Goal: Contribute content: Add original content to the website for others to see

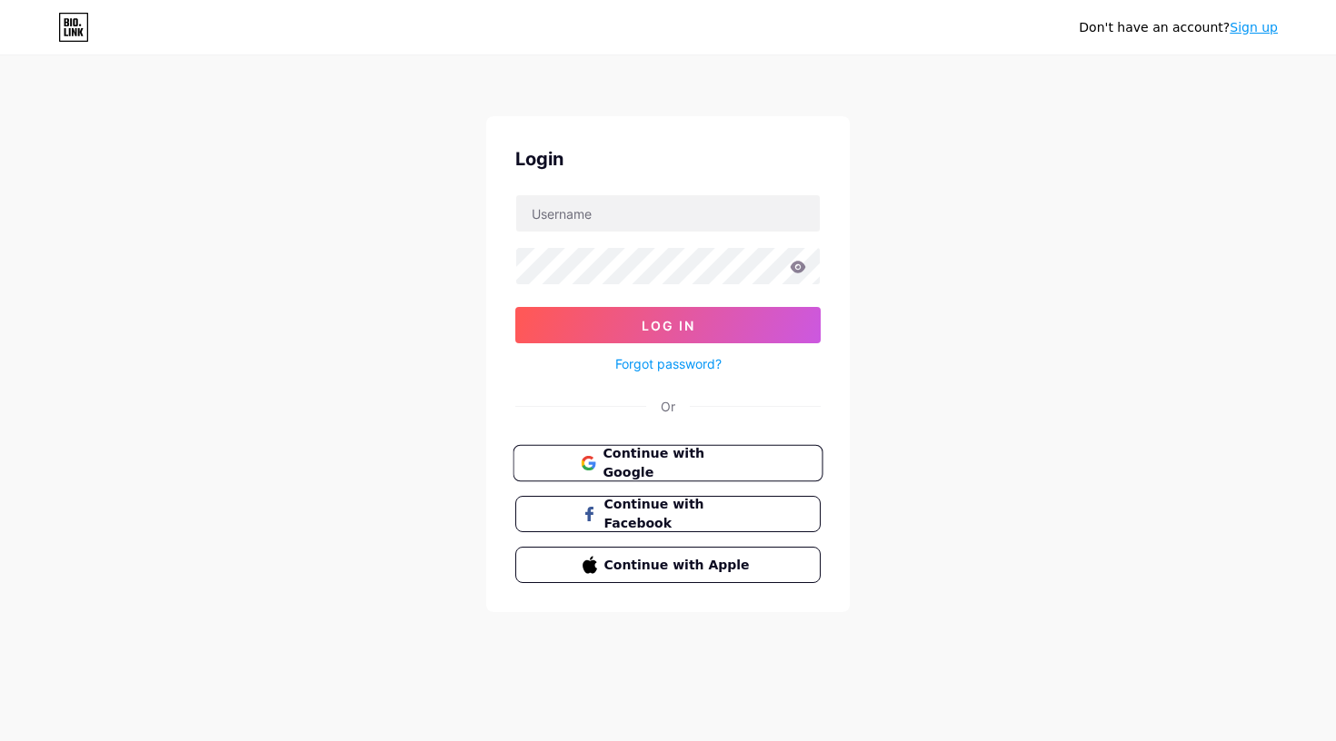
click at [605, 468] on span "Continue with Google" at bounding box center [678, 463] width 152 height 39
click at [597, 465] on span "Continue with Google" at bounding box center [668, 463] width 174 height 39
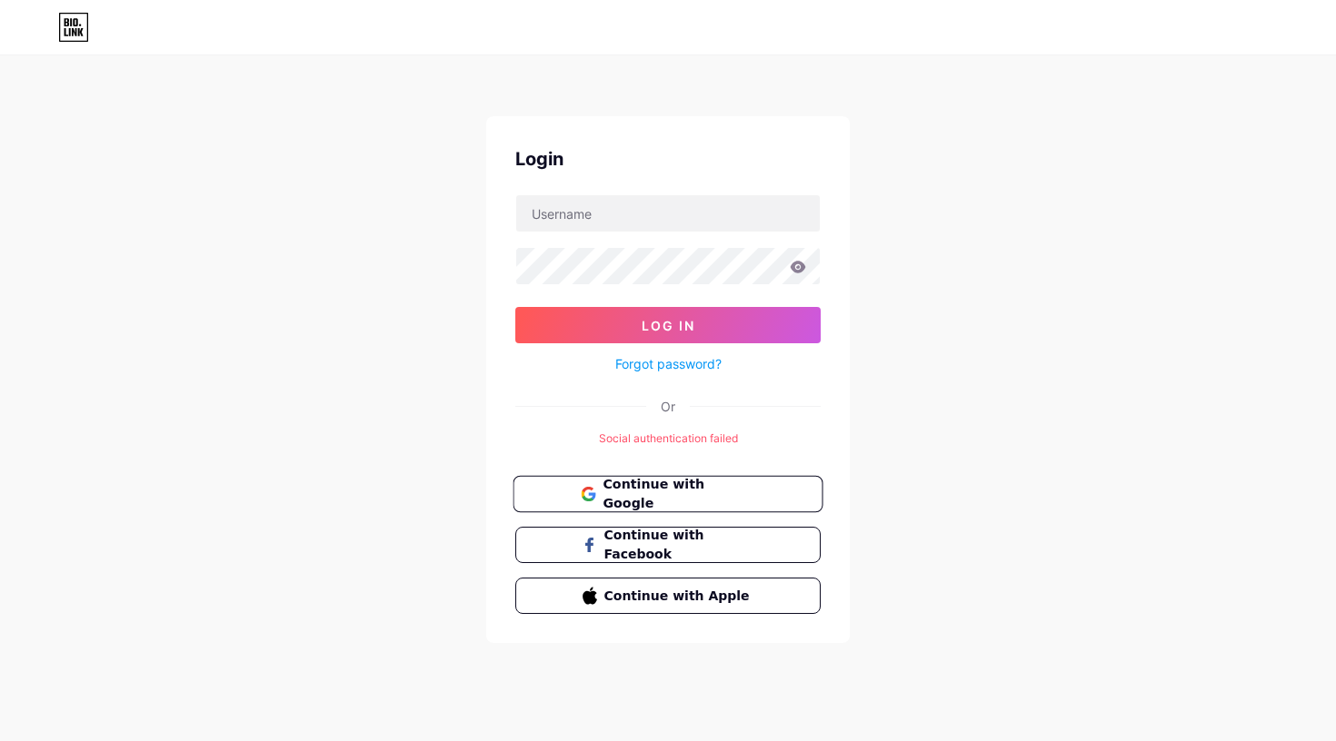
click at [650, 485] on span "Continue with Google" at bounding box center [678, 494] width 152 height 39
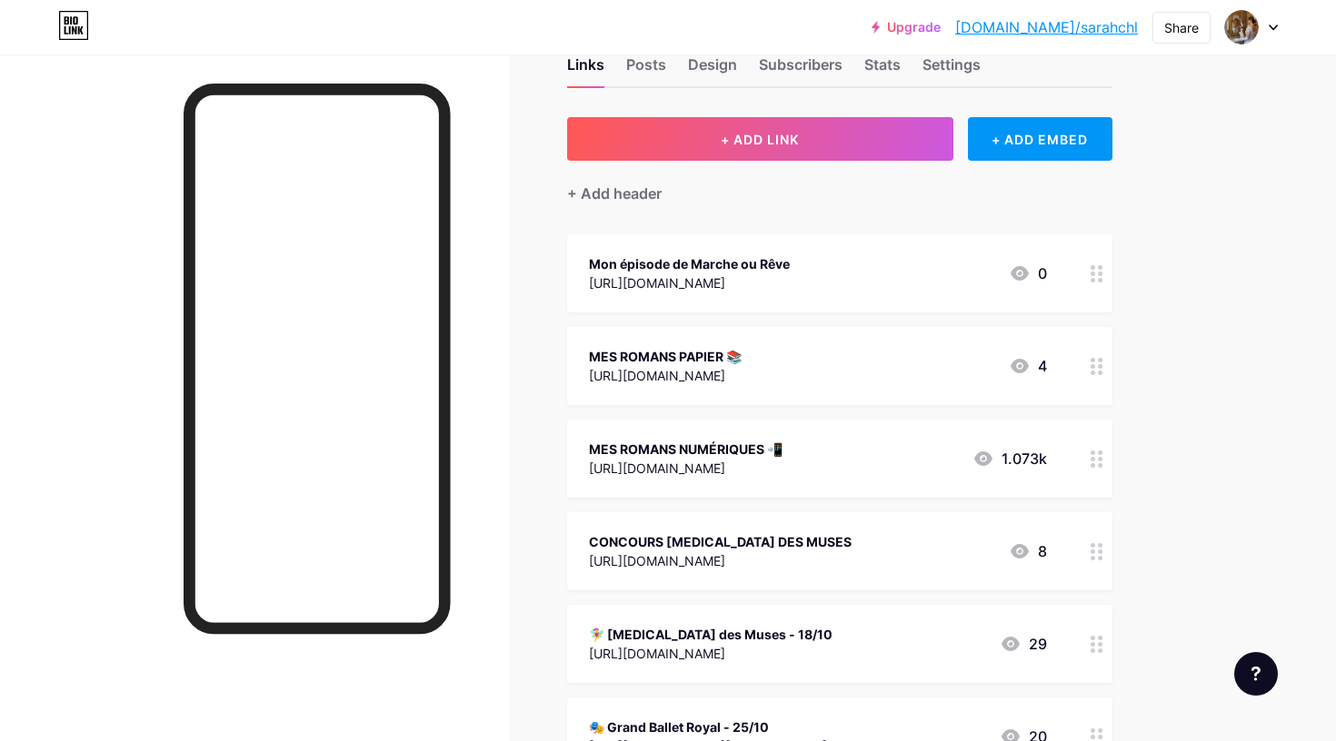
scroll to position [35, 0]
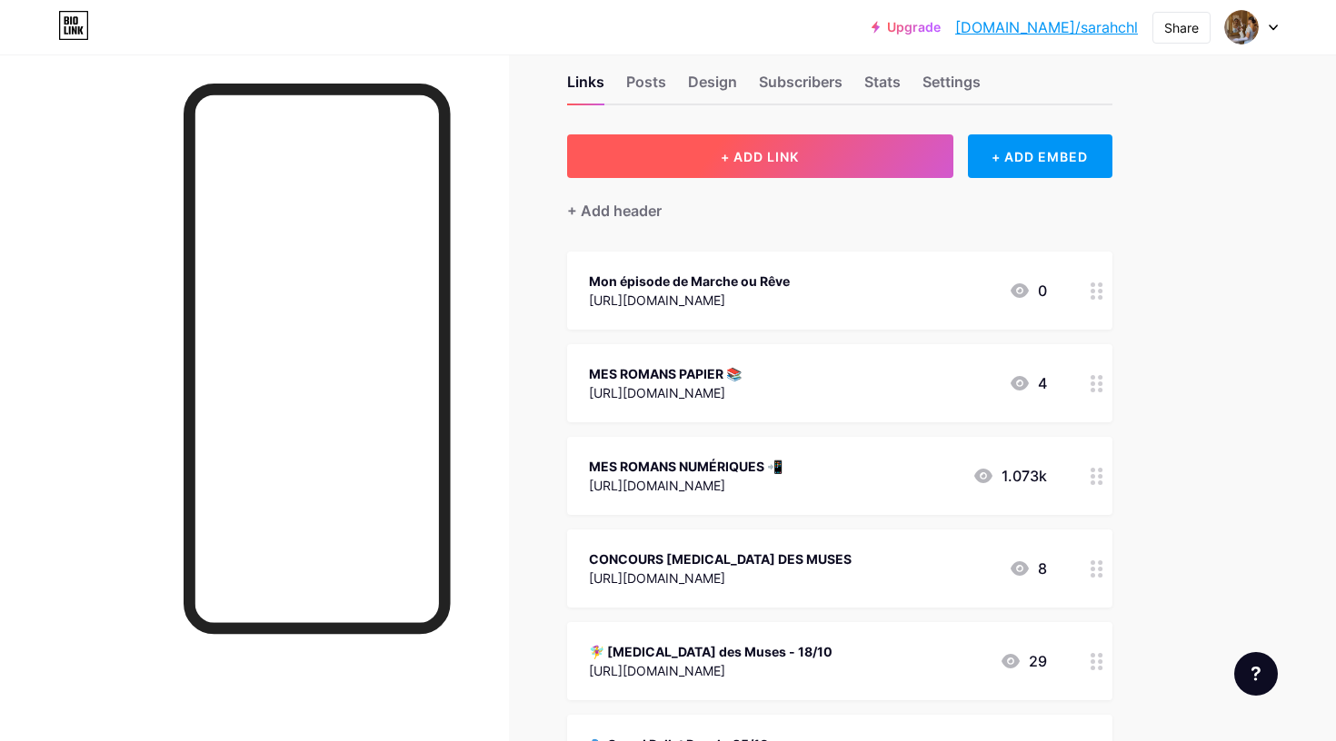
click at [776, 144] on button "+ ADD LINK" at bounding box center [760, 156] width 386 height 44
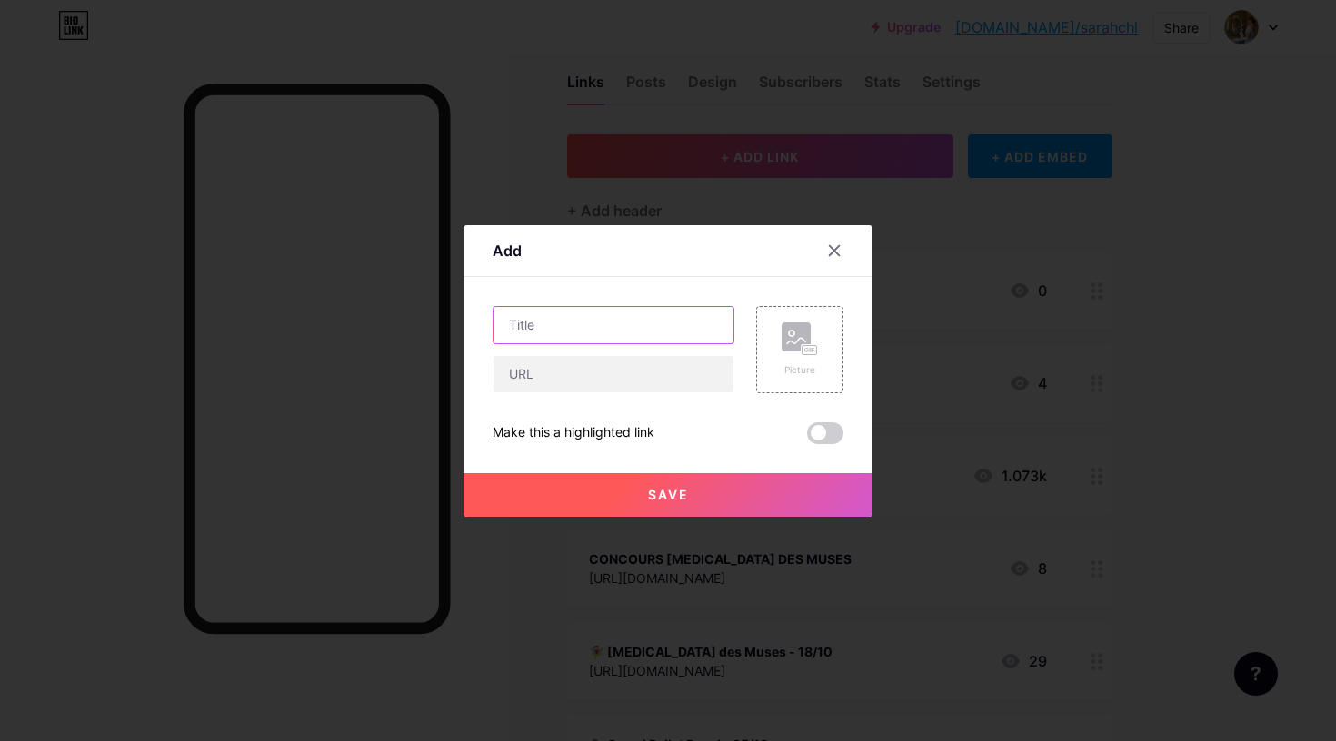
click at [651, 330] on input "text" at bounding box center [613, 325] width 240 height 36
type input "LE CALENDRIER DES BALS"
click at [813, 340] on icon at bounding box center [799, 340] width 36 height 34
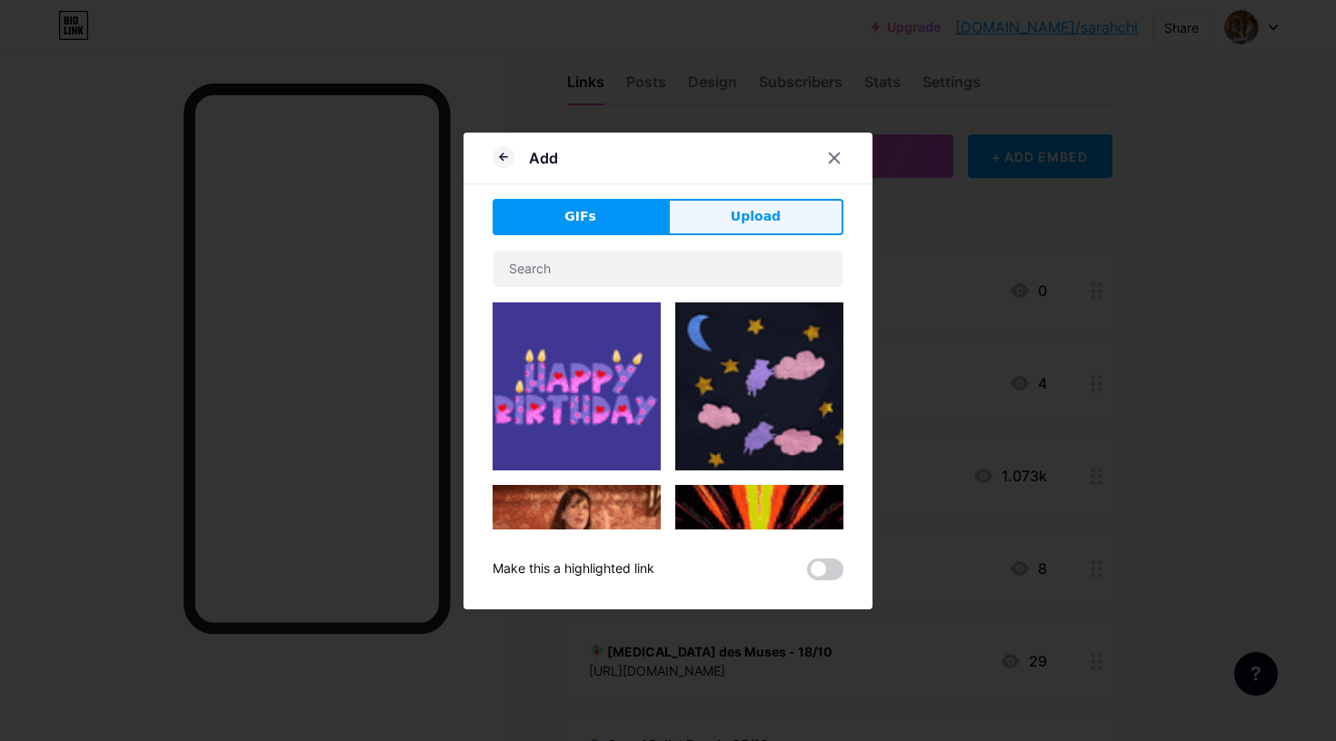
click at [800, 228] on button "Upload" at bounding box center [755, 217] width 175 height 36
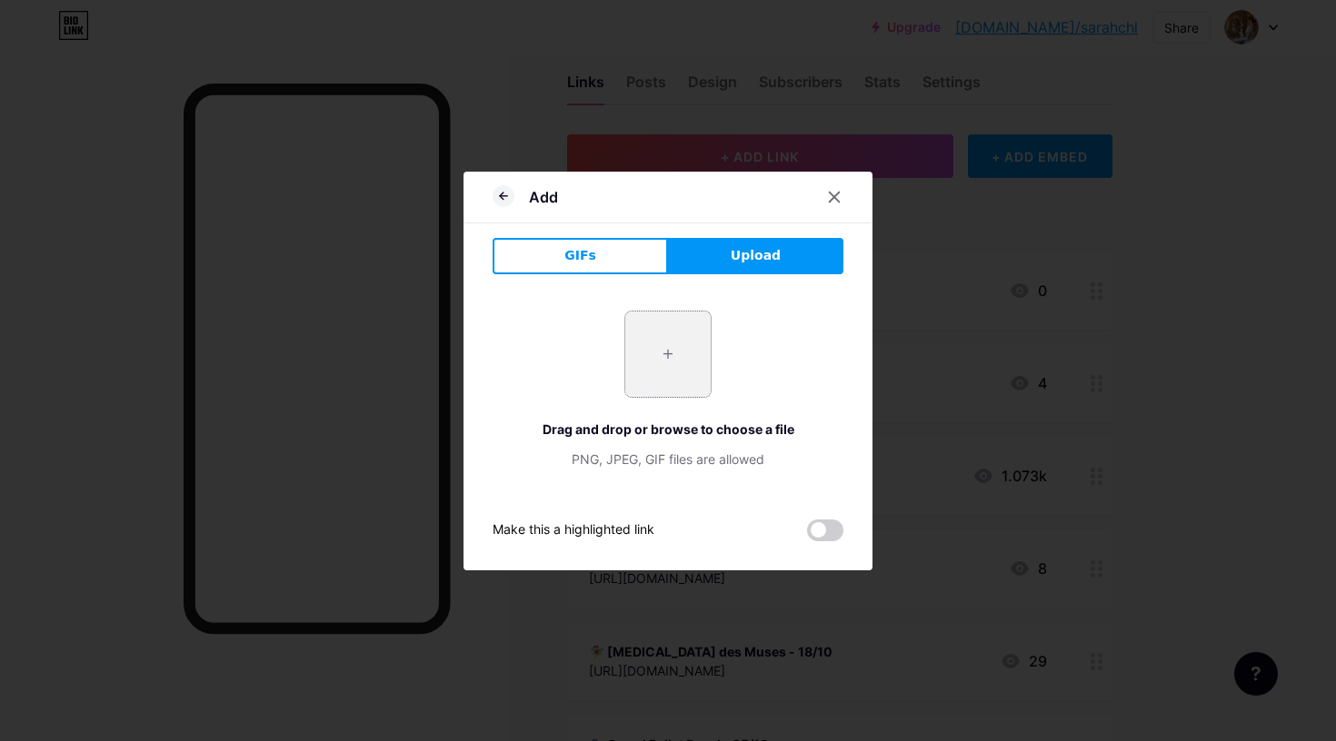
click at [666, 338] on input "file" at bounding box center [667, 354] width 85 height 85
type input "C:\fakepath\49.png"
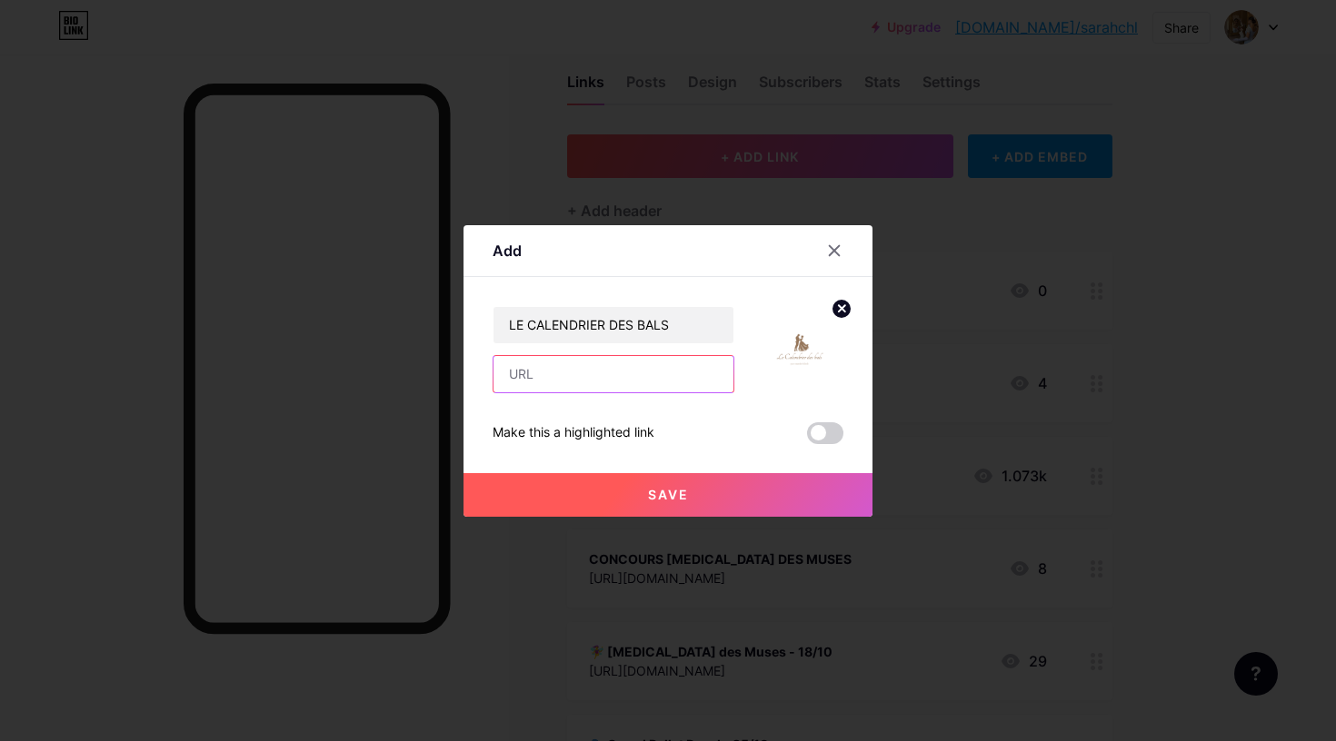
click at [572, 383] on input "text" at bounding box center [613, 374] width 240 height 36
paste input "[URL][DOMAIN_NAME]"
type input "[URL][DOMAIN_NAME]"
click at [821, 425] on span at bounding box center [825, 433] width 36 height 22
click at [807, 438] on input "checkbox" at bounding box center [807, 438] width 0 height 0
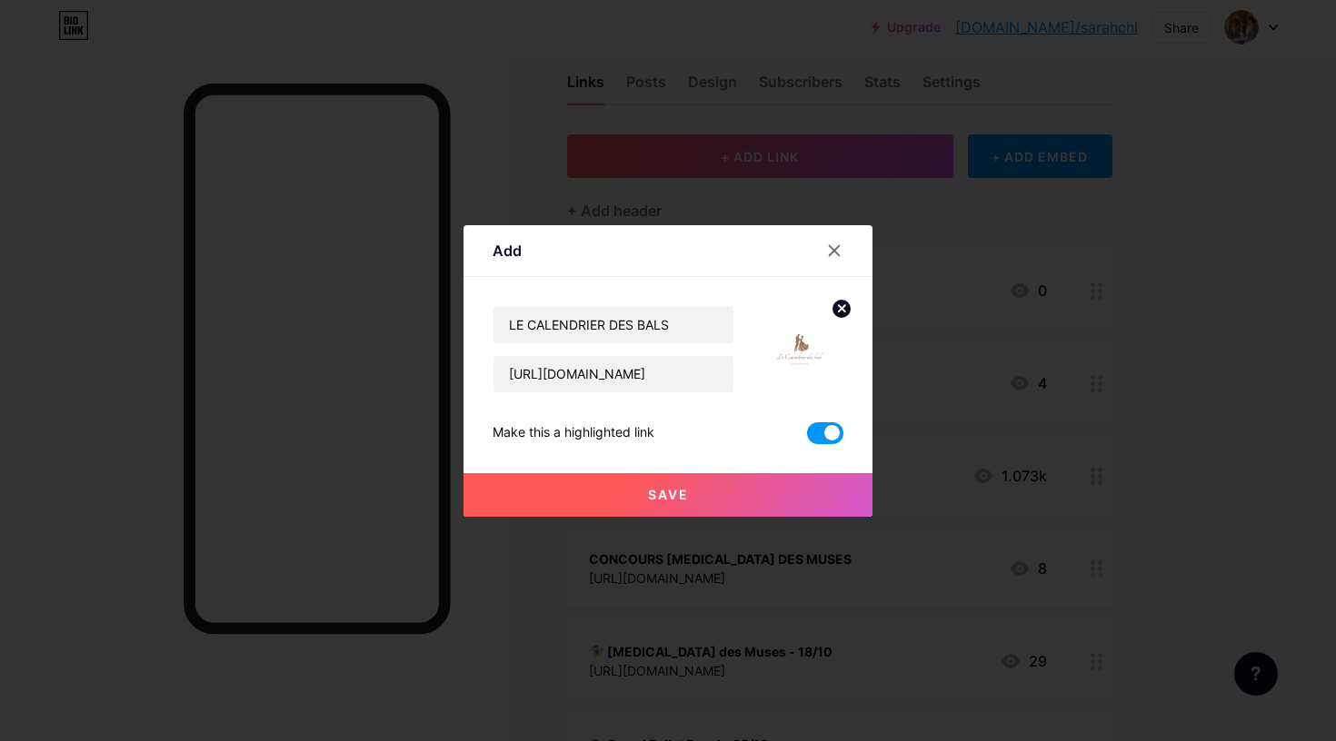
click at [783, 488] on button "Save" at bounding box center [667, 495] width 409 height 44
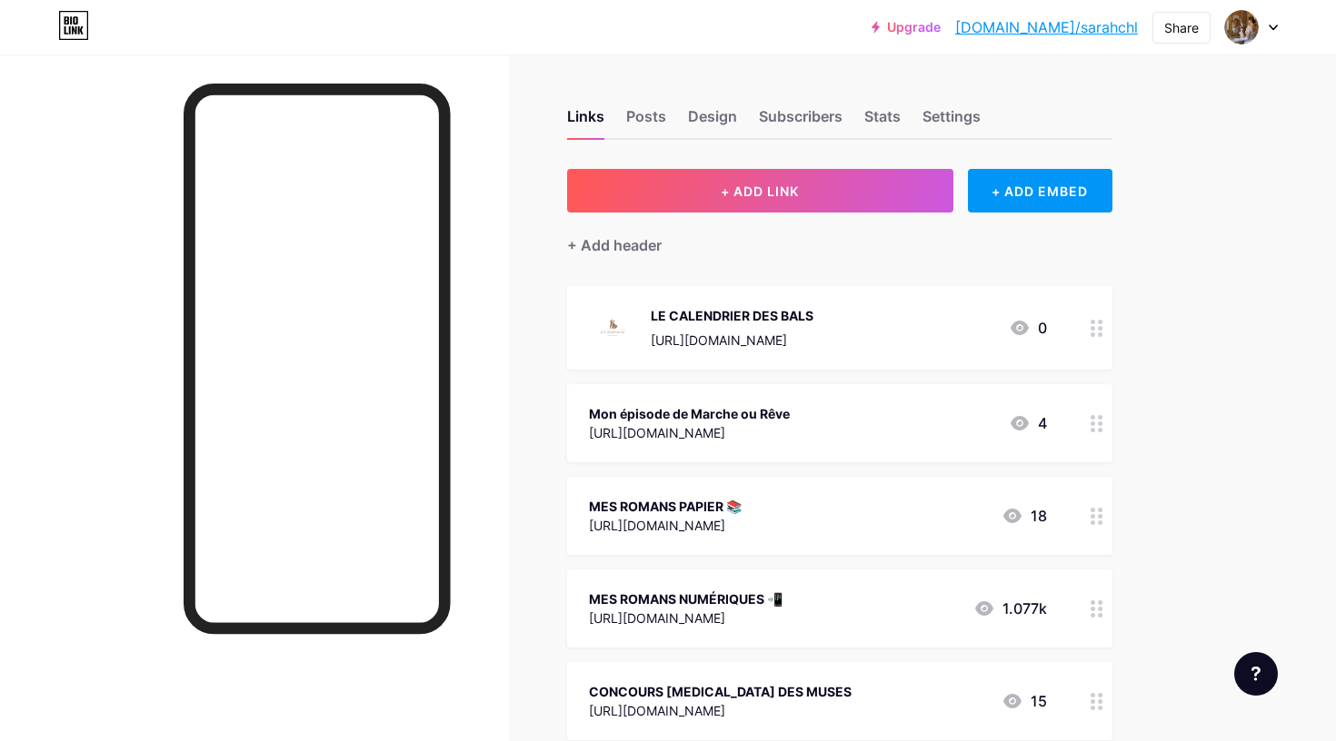
scroll to position [0, 0]
click at [1176, 31] on div "Share" at bounding box center [1181, 27] width 35 height 19
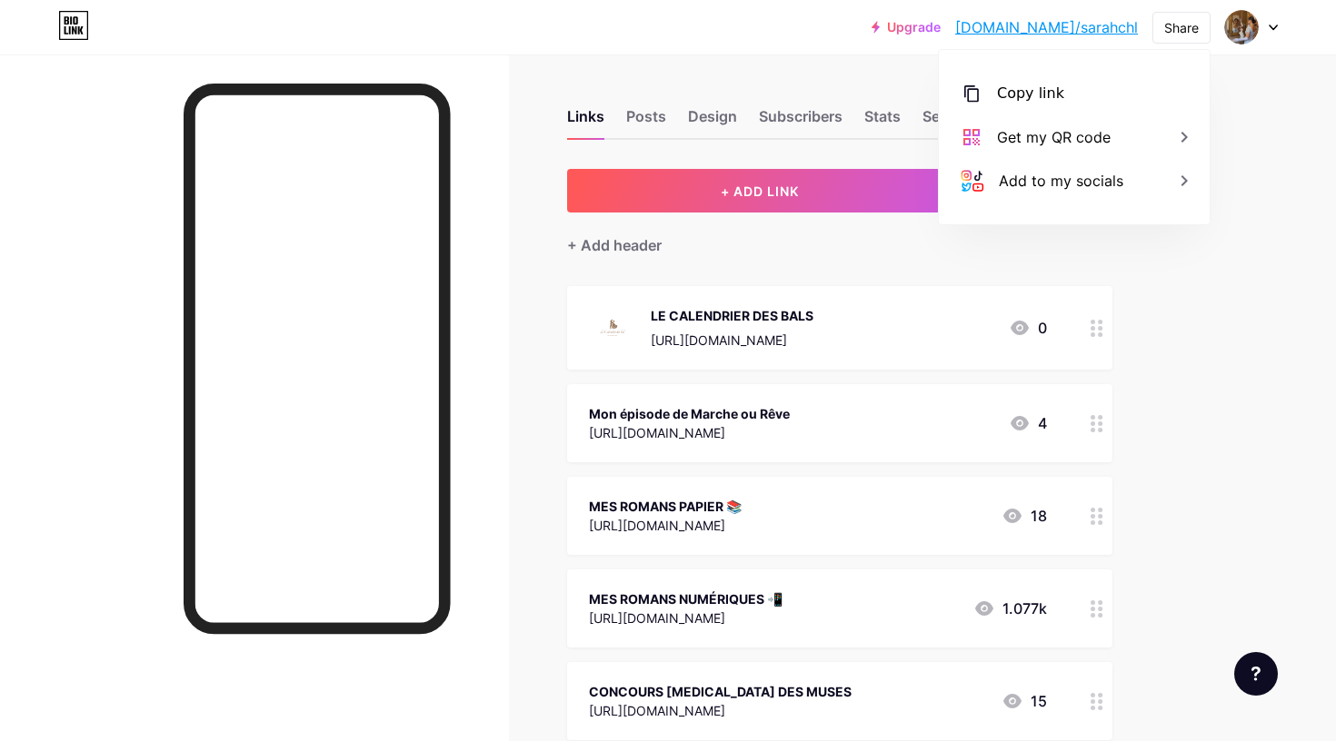
click at [965, 238] on div "+ Add header" at bounding box center [839, 235] width 545 height 45
